Goal: Information Seeking & Learning: Learn about a topic

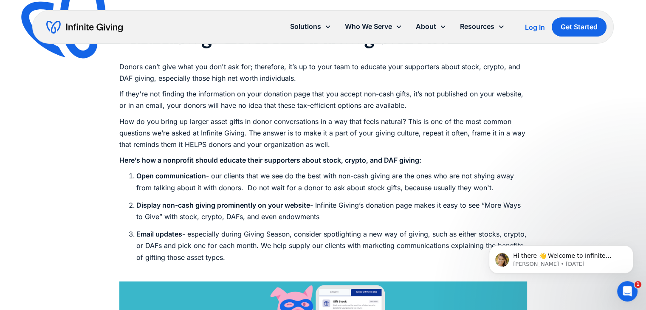
scroll to position [2037, 0]
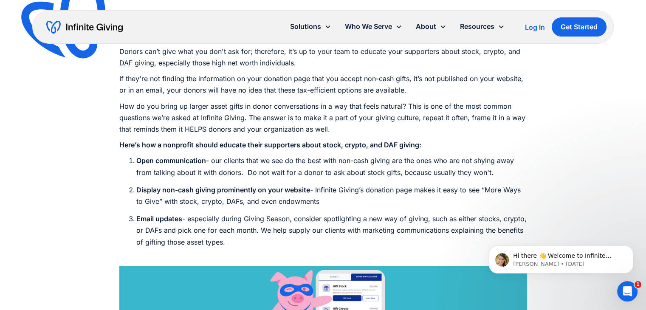
drag, startPoint x: 104, startPoint y: 146, endPoint x: 100, endPoint y: 162, distance: 15.7
drag, startPoint x: 100, startPoint y: 162, endPoint x: 100, endPoint y: 169, distance: 7.6
drag, startPoint x: 100, startPoint y: 169, endPoint x: 95, endPoint y: 192, distance: 23.5
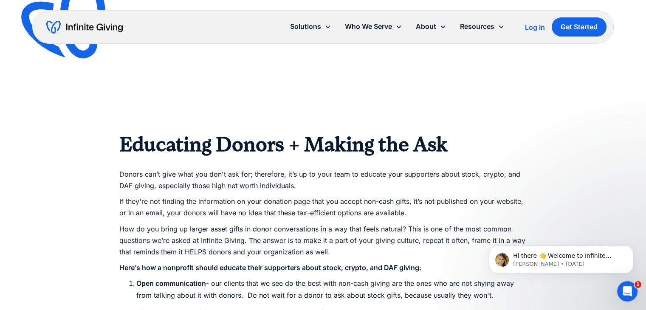
scroll to position [1910, 0]
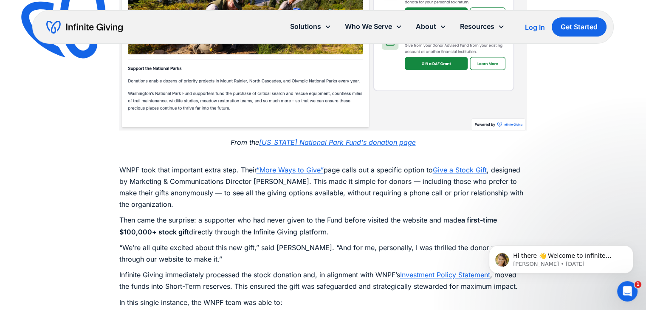
scroll to position [1358, 0]
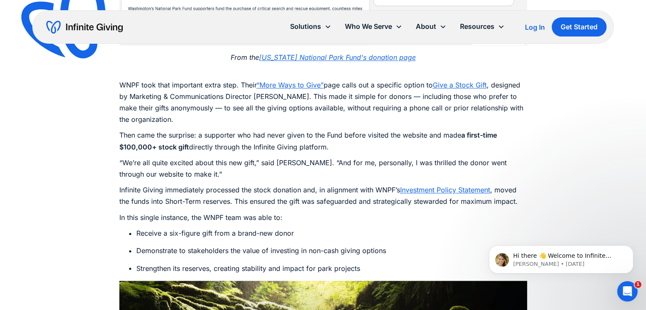
click at [285, 81] on link "“More Ways to Give”" at bounding box center [289, 85] width 67 height 8
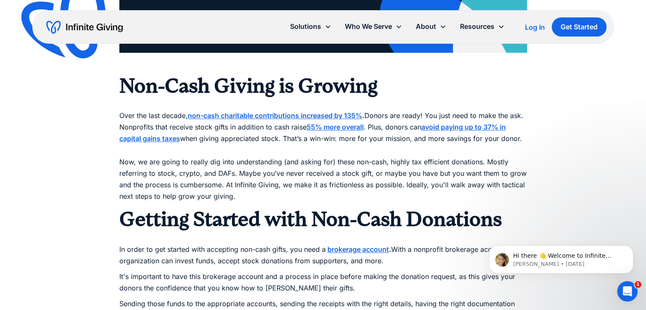
scroll to position [934, 0]
